Goal: Information Seeking & Learning: Learn about a topic

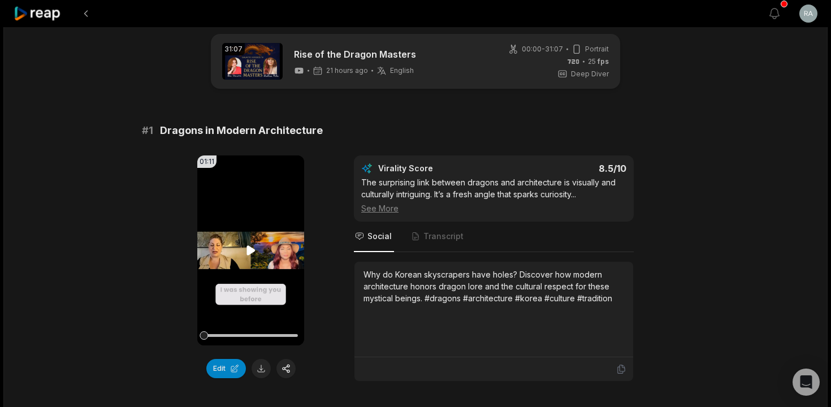
click at [250, 249] on icon at bounding box center [250, 250] width 8 height 10
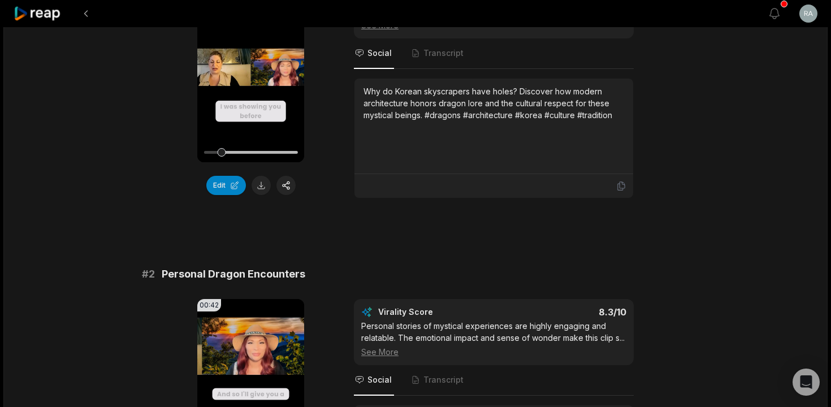
scroll to position [374, 0]
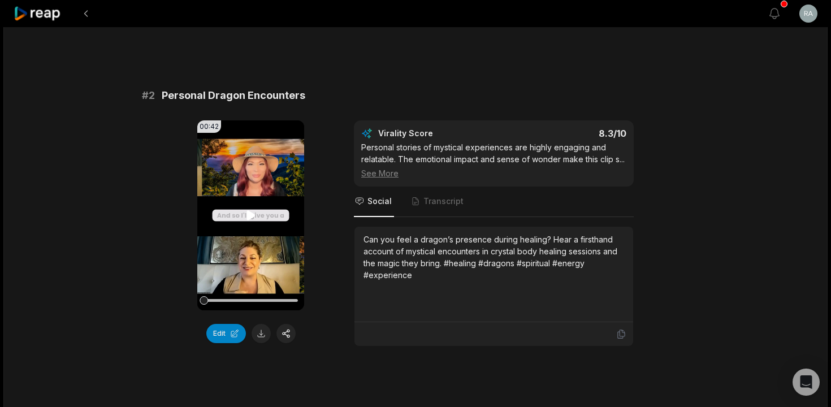
click at [249, 217] on icon at bounding box center [250, 215] width 8 height 10
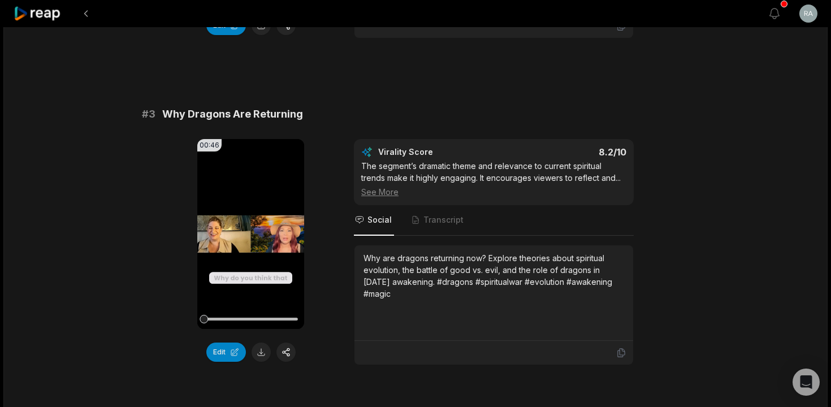
scroll to position [703, 0]
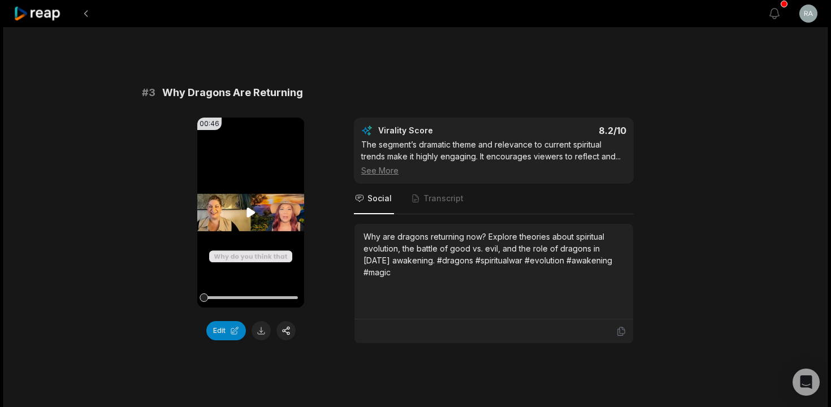
click at [249, 217] on icon at bounding box center [250, 212] width 8 height 10
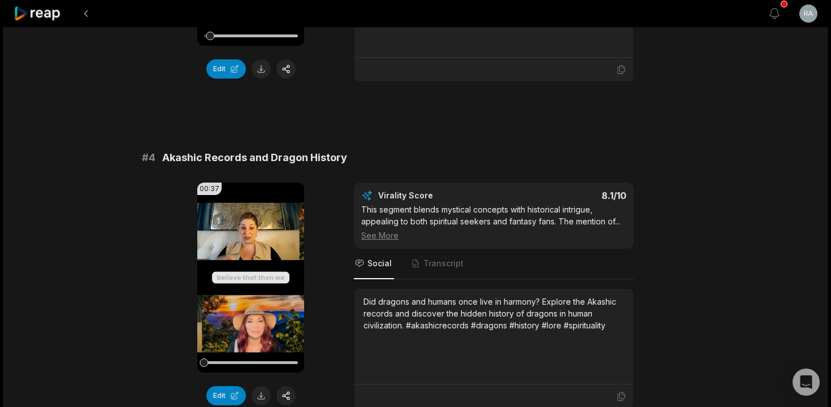
scroll to position [989, 0]
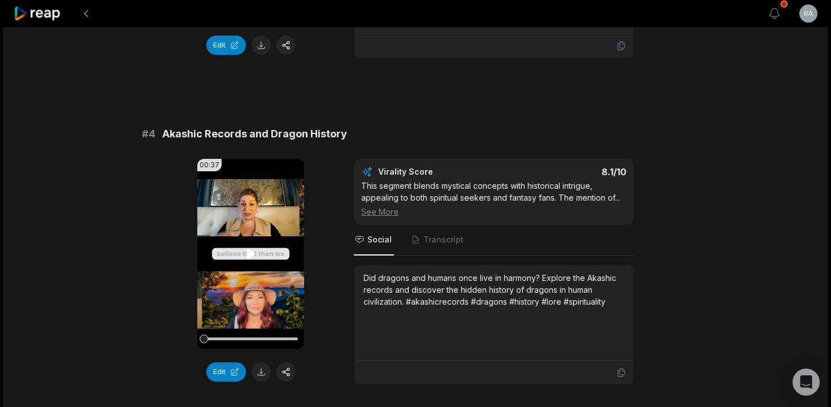
click at [251, 258] on icon at bounding box center [250, 254] width 8 height 10
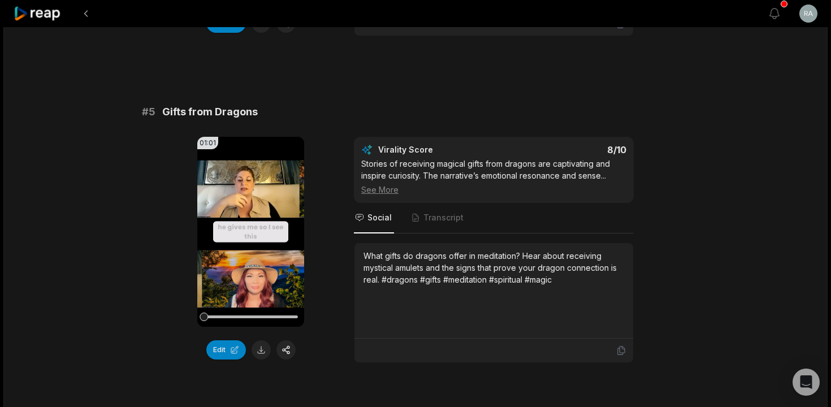
scroll to position [1346, 0]
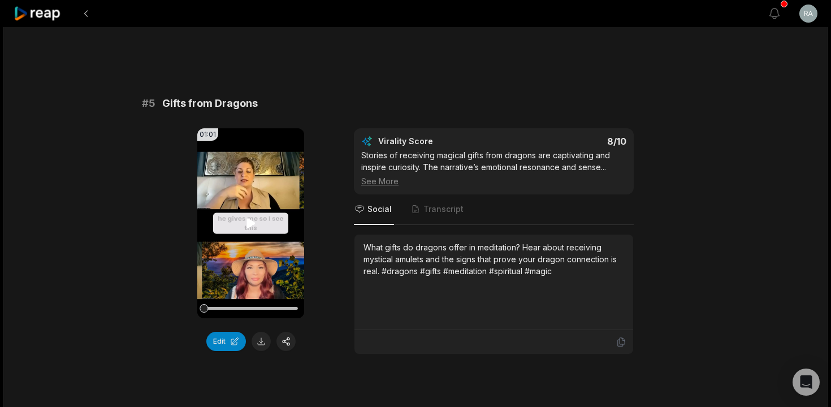
click at [250, 228] on icon at bounding box center [250, 223] width 8 height 10
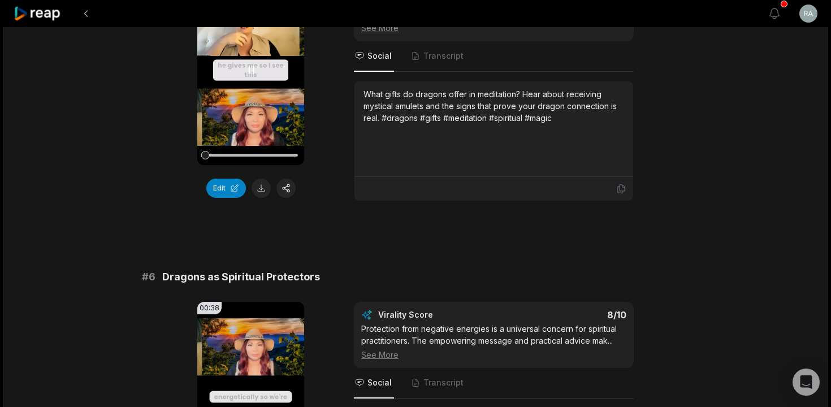
scroll to position [1658, 0]
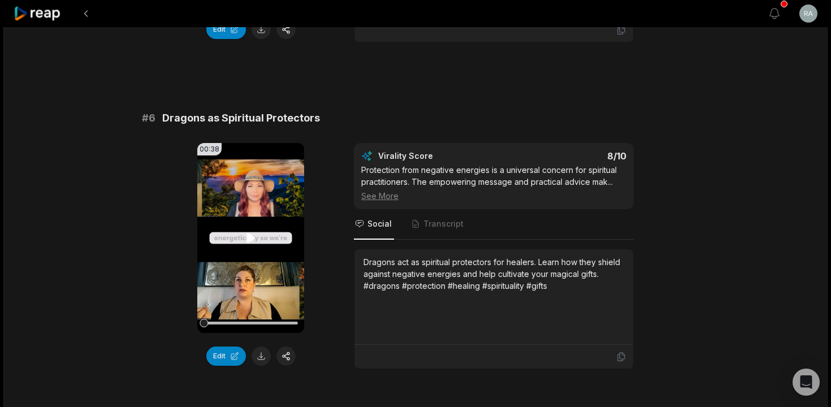
click at [248, 243] on icon at bounding box center [250, 238] width 8 height 10
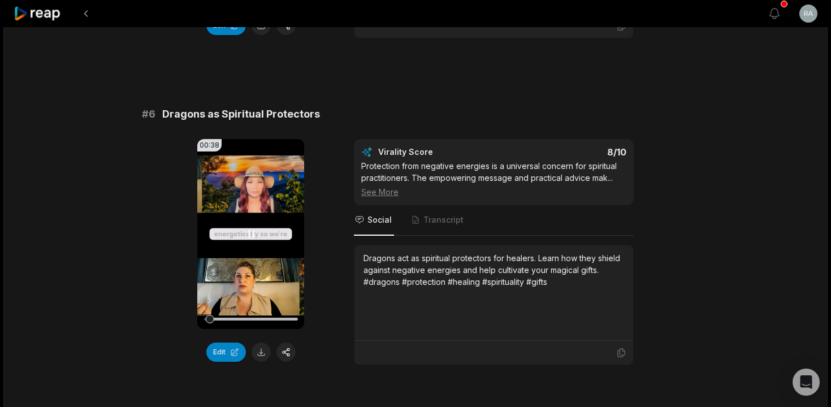
scroll to position [1899, 0]
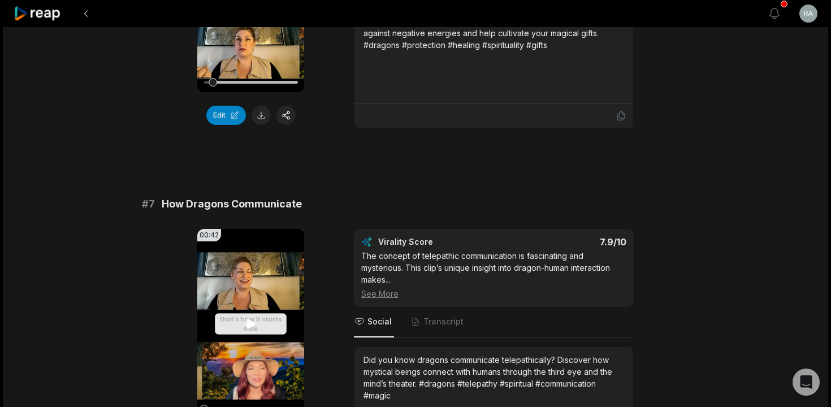
click at [248, 328] on icon at bounding box center [250, 324] width 8 height 10
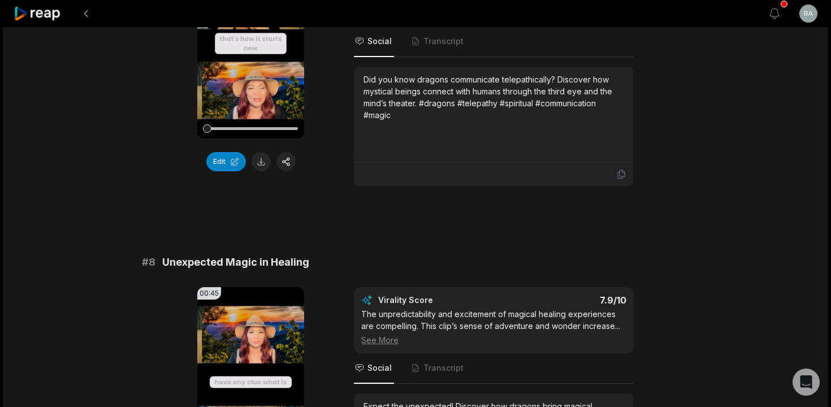
scroll to position [2253, 0]
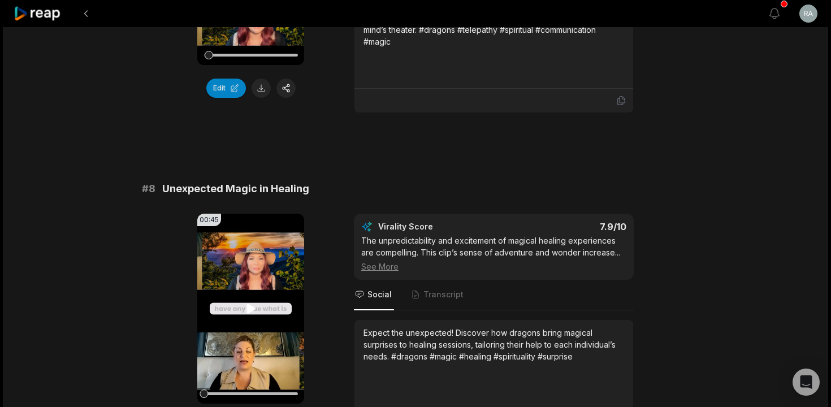
click at [250, 313] on icon at bounding box center [250, 309] width 8 height 10
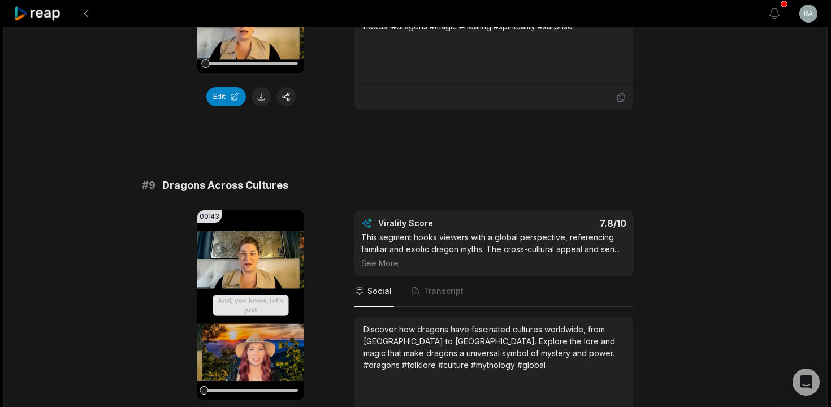
scroll to position [2606, 0]
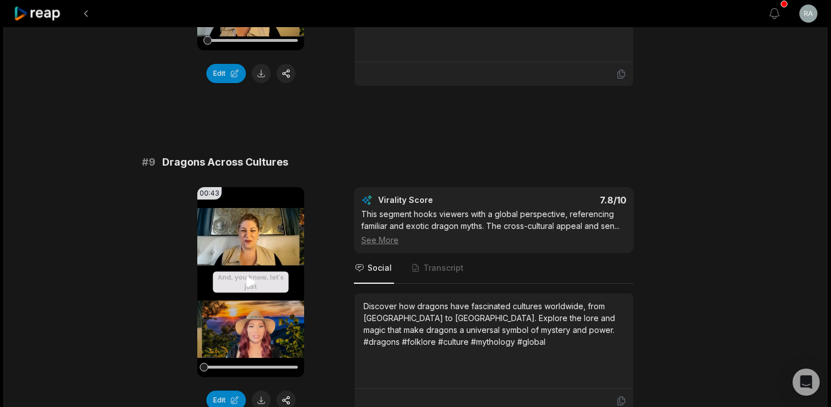
click at [249, 289] on icon at bounding box center [251, 282] width 14 height 14
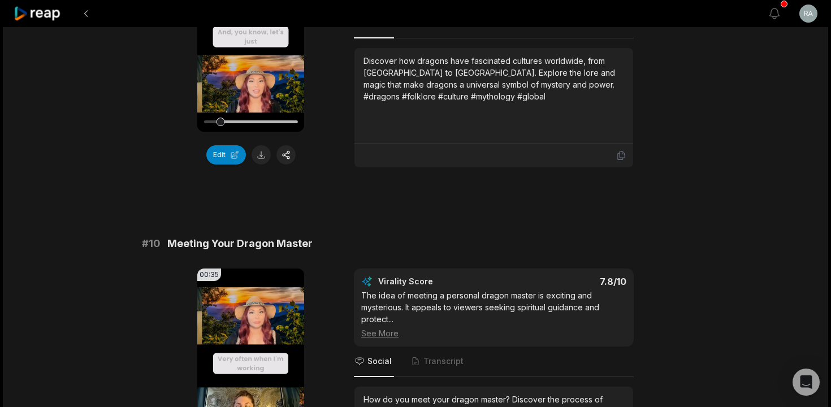
scroll to position [2958, 0]
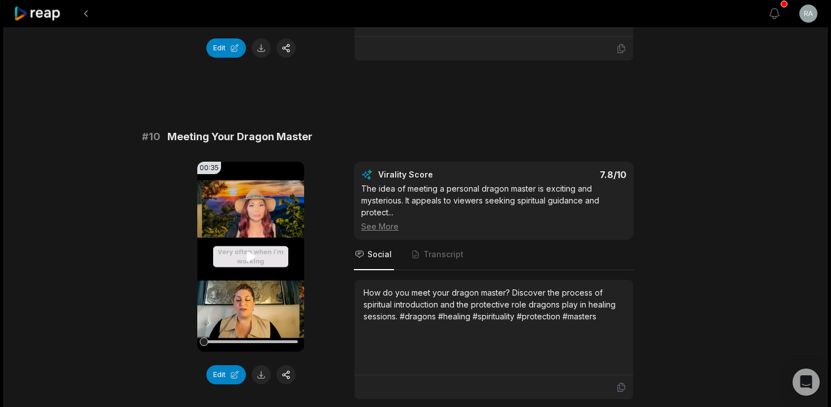
click at [249, 261] on icon at bounding box center [250, 257] width 8 height 10
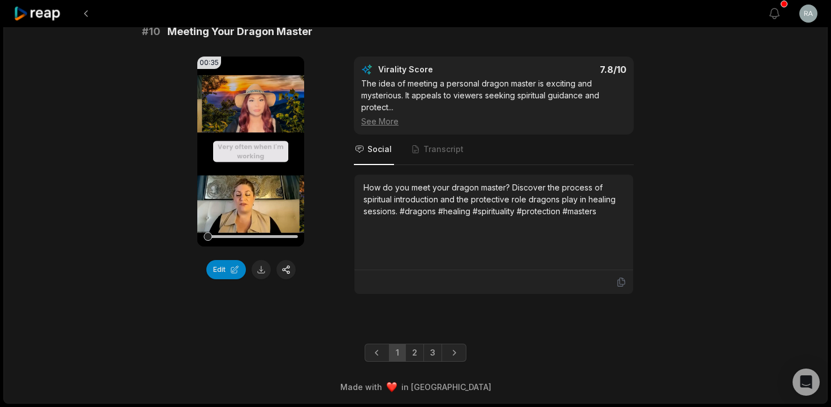
scroll to position [3075, 0]
click at [414, 357] on link "2" at bounding box center [414, 353] width 19 height 18
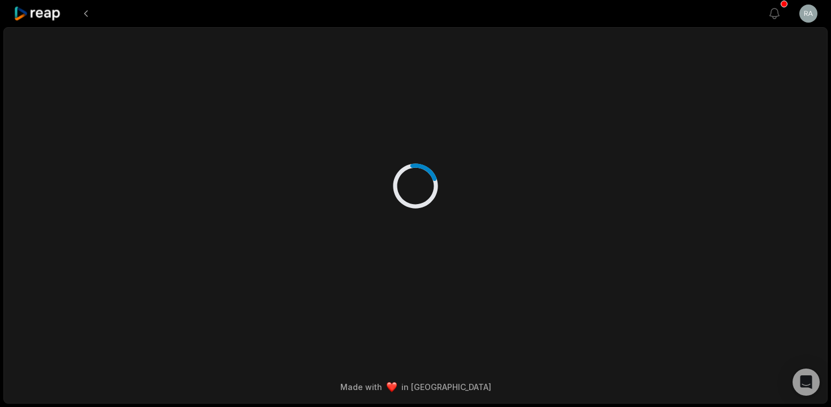
scroll to position [0, 0]
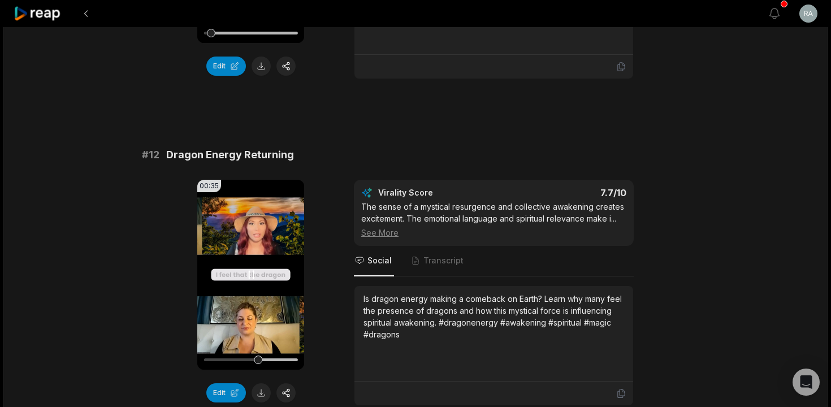
click at [248, 298] on video "Your browser does not support mp4 format." at bounding box center [250, 275] width 107 height 190
